Goal: Book appointment/travel/reservation

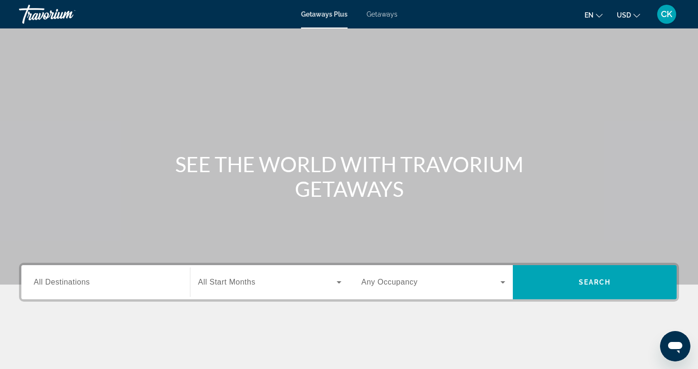
click at [378, 18] on div "Getaways Plus Getaways en English Español Français Italiano Português русский U…" at bounding box center [349, 14] width 698 height 25
click at [107, 290] on div "Search widget" at bounding box center [106, 282] width 144 height 27
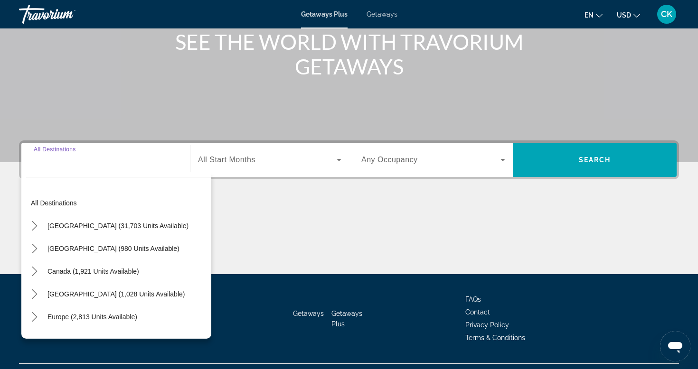
scroll to position [144, 0]
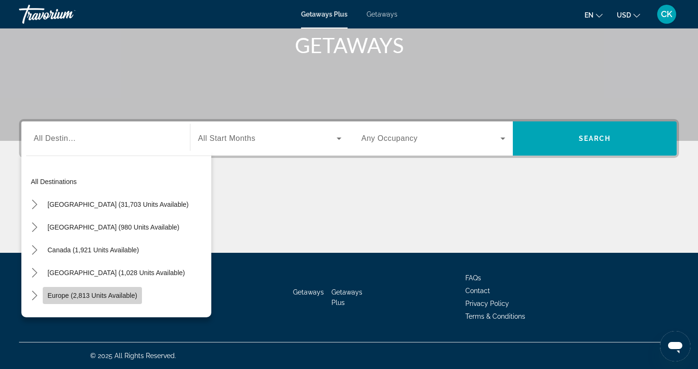
click at [117, 292] on span "Europe (2,813 units available)" at bounding box center [92, 296] width 90 height 8
type input "**********"
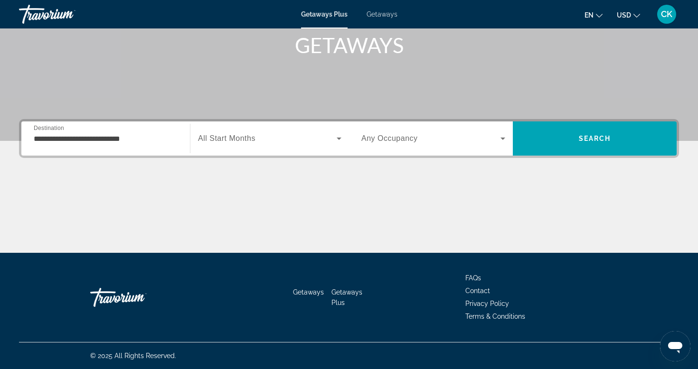
click at [242, 141] on span "All Start Months" at bounding box center [226, 138] width 57 height 8
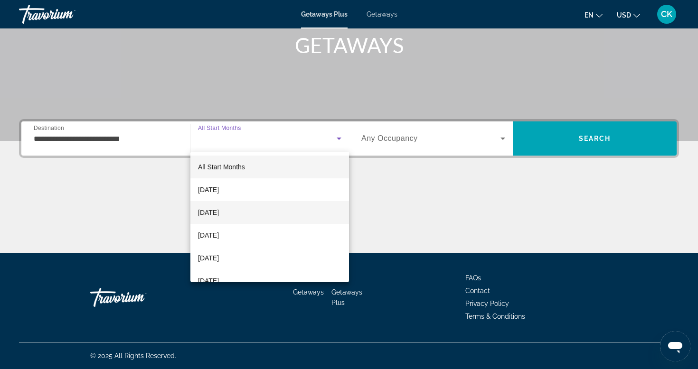
click at [256, 207] on mat-option "[DATE]" at bounding box center [269, 212] width 159 height 23
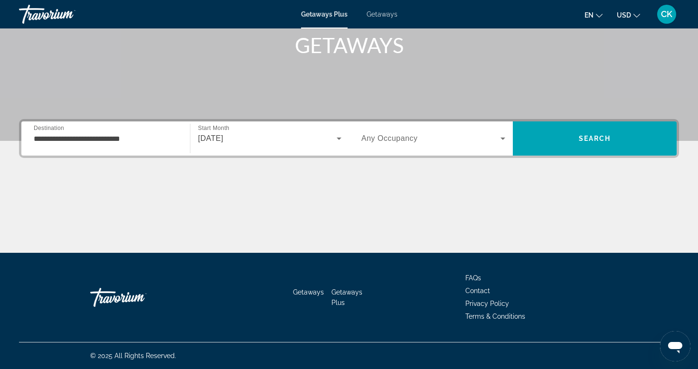
click at [398, 140] on span "Any Occupancy" at bounding box center [389, 138] width 56 height 8
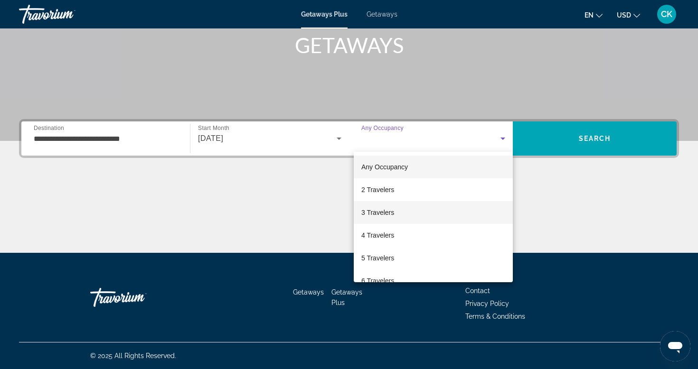
click at [403, 213] on mat-option "3 Travelers" at bounding box center [433, 212] width 159 height 23
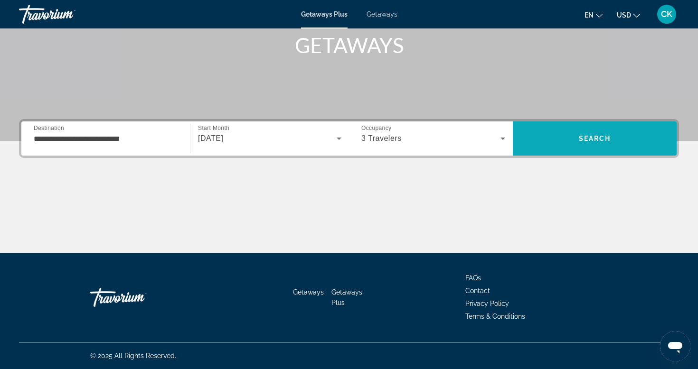
click at [581, 145] on span "Search" at bounding box center [595, 138] width 164 height 23
